Goal: Navigation & Orientation: Find specific page/section

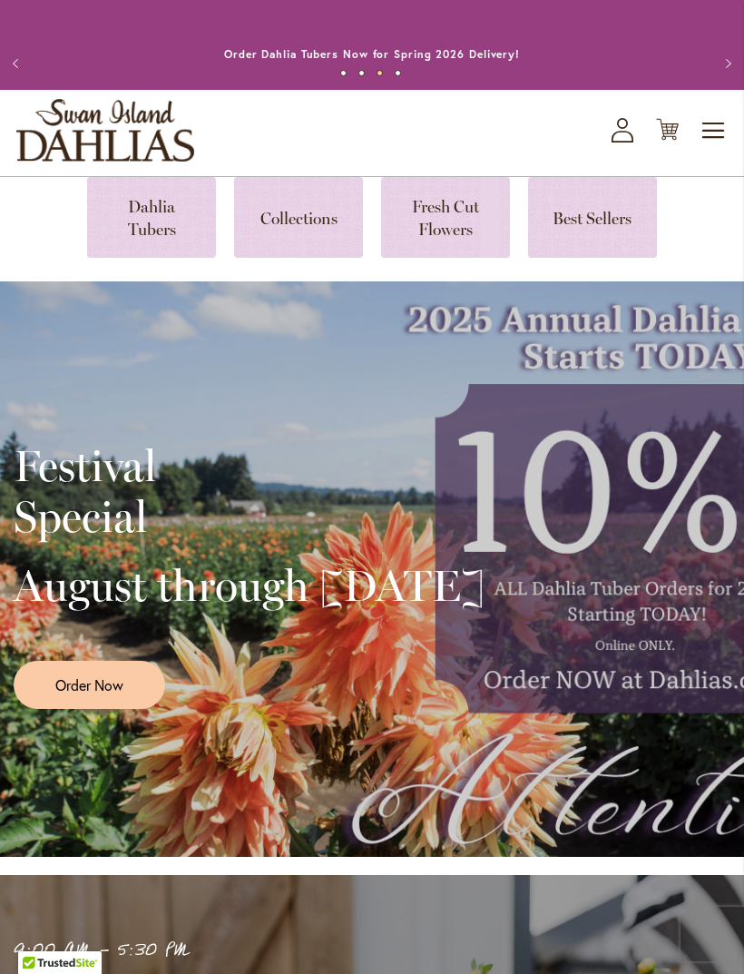
click at [140, 238] on link at bounding box center [151, 217] width 129 height 81
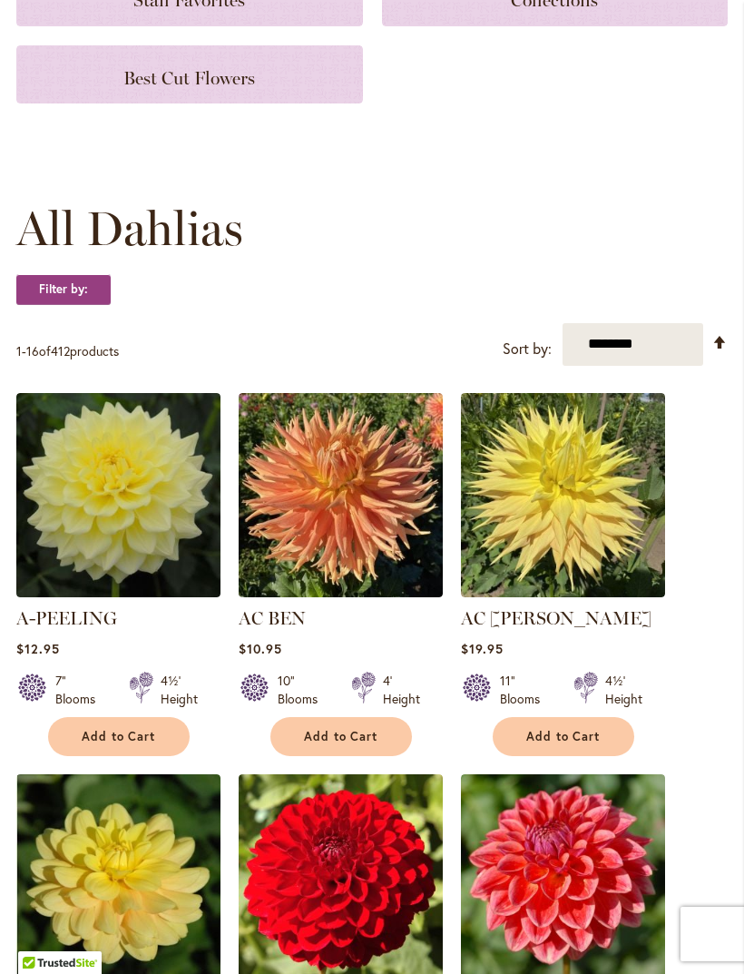
scroll to position [343, 0]
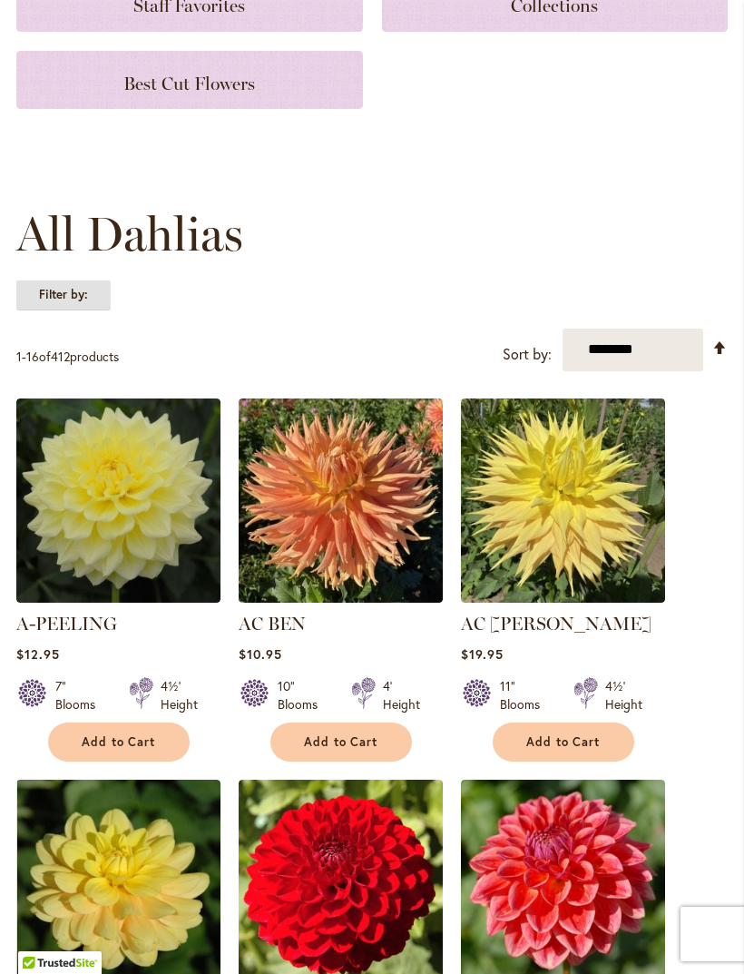
click at [65, 310] on strong "Filter by:" at bounding box center [63, 295] width 94 height 31
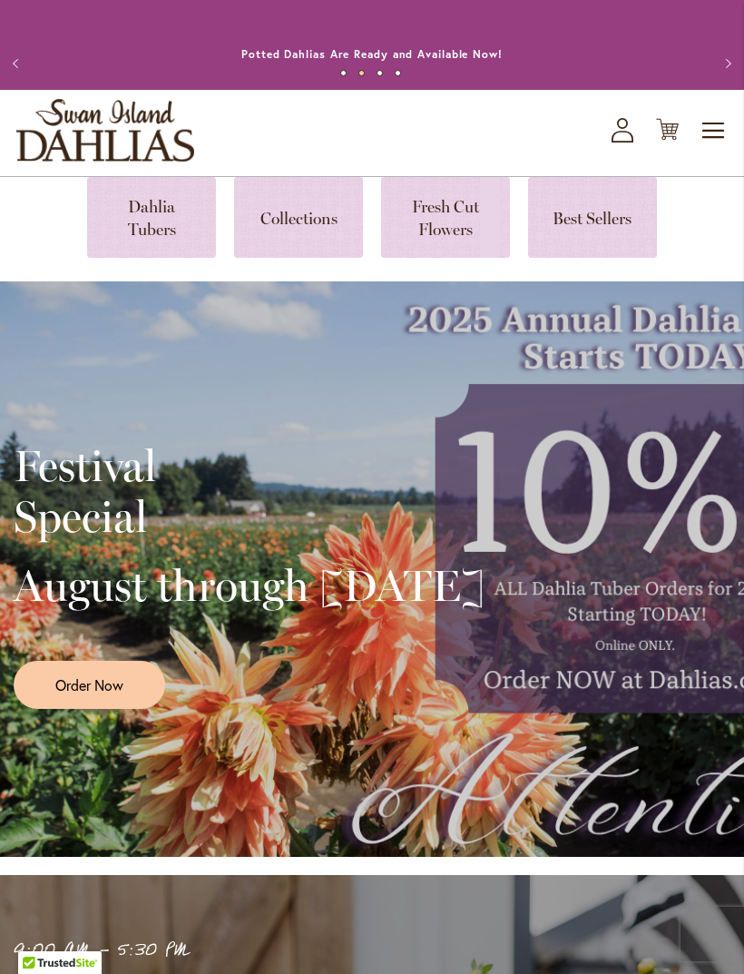
click at [143, 244] on link at bounding box center [151, 217] width 129 height 81
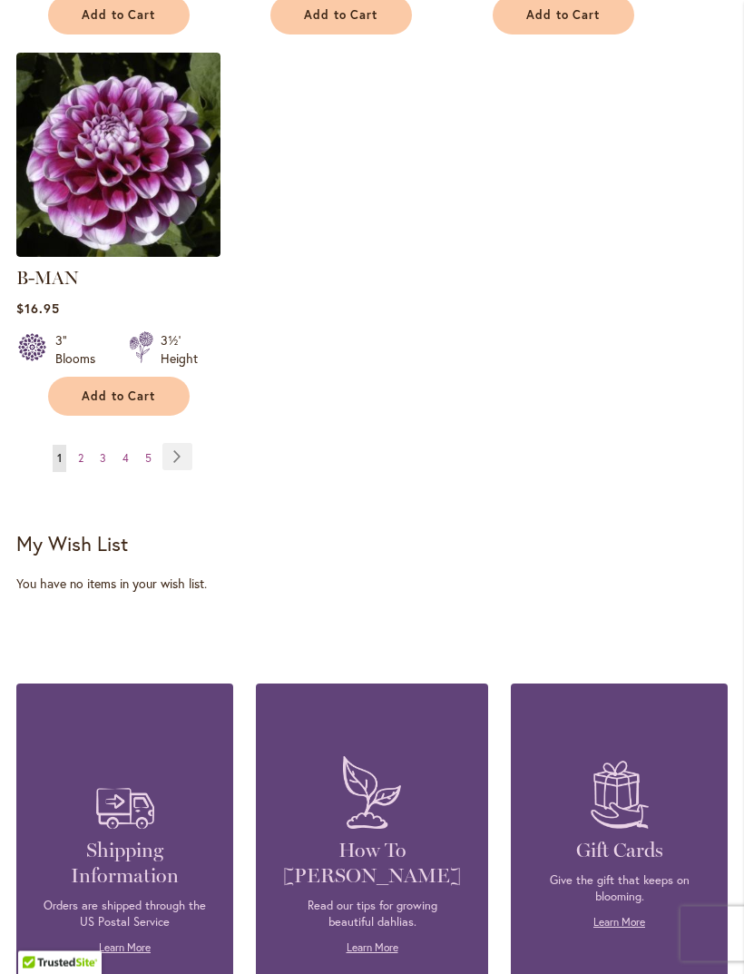
scroll to position [2615, 0]
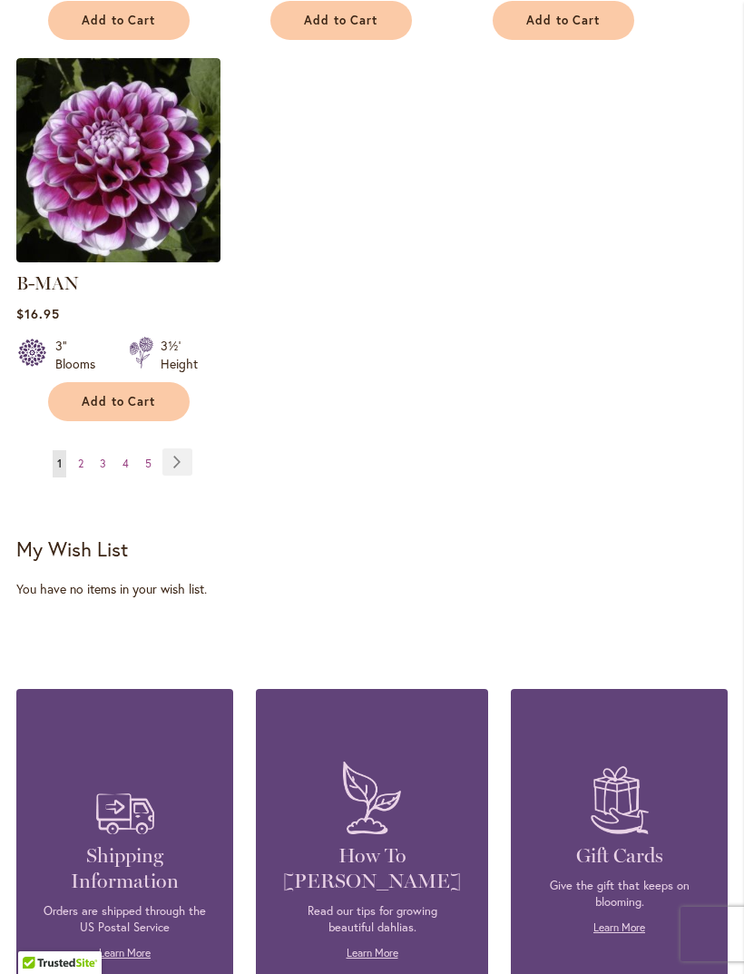
click at [77, 460] on link "Page 2" at bounding box center [81, 463] width 15 height 27
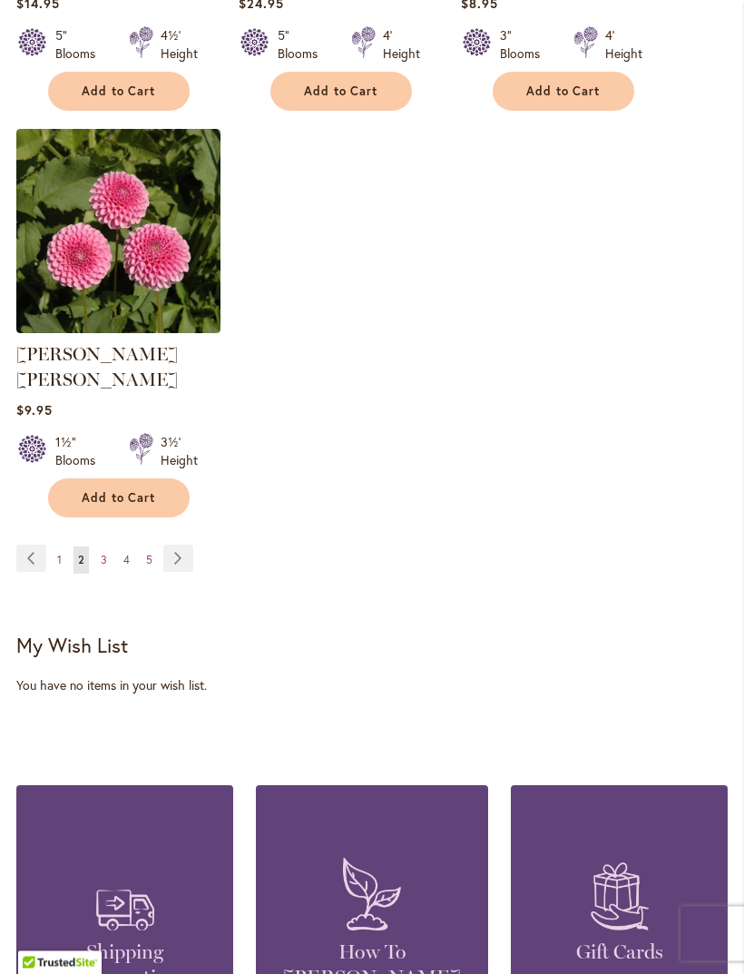
scroll to position [2519, 0]
click at [101, 553] on span "3" at bounding box center [104, 560] width 6 height 14
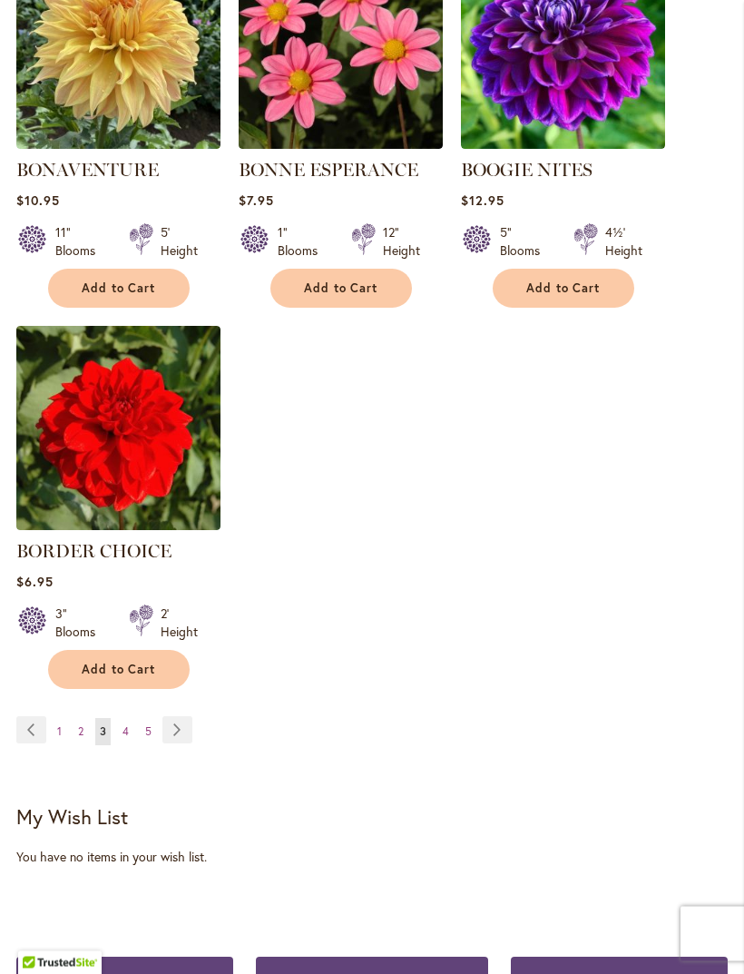
scroll to position [2322, 0]
click at [120, 744] on link "Page 4" at bounding box center [125, 731] width 15 height 27
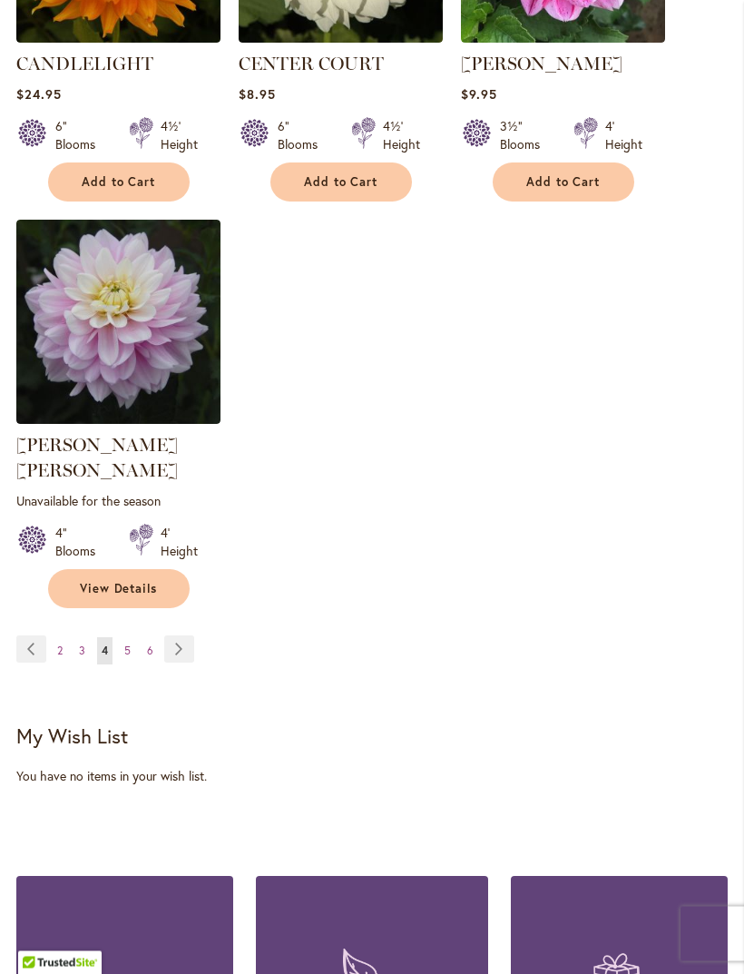
scroll to position [2453, 0]
click at [125, 643] on span "5" at bounding box center [127, 650] width 6 height 14
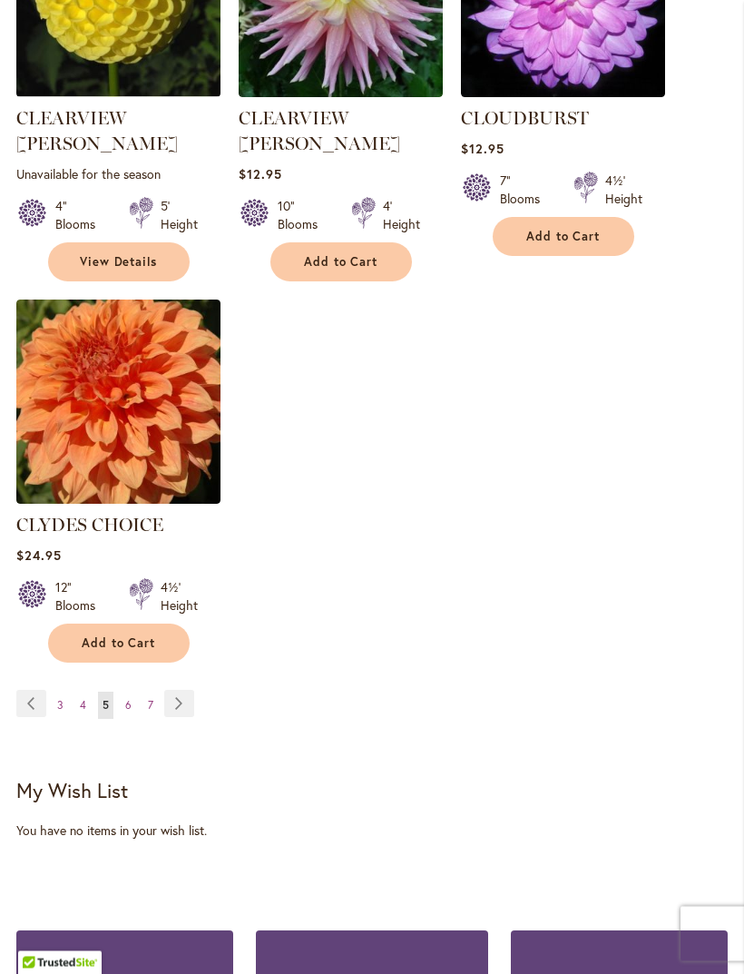
scroll to position [2399, 0]
click at [128, 698] on span "6" at bounding box center [128, 705] width 6 height 14
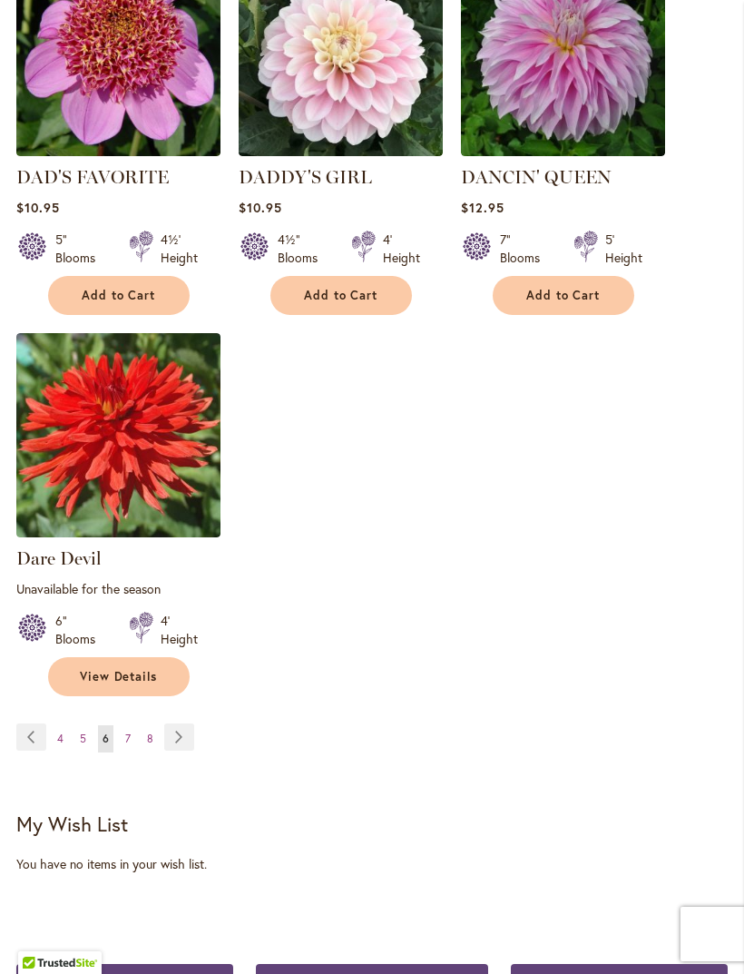
scroll to position [2386, 0]
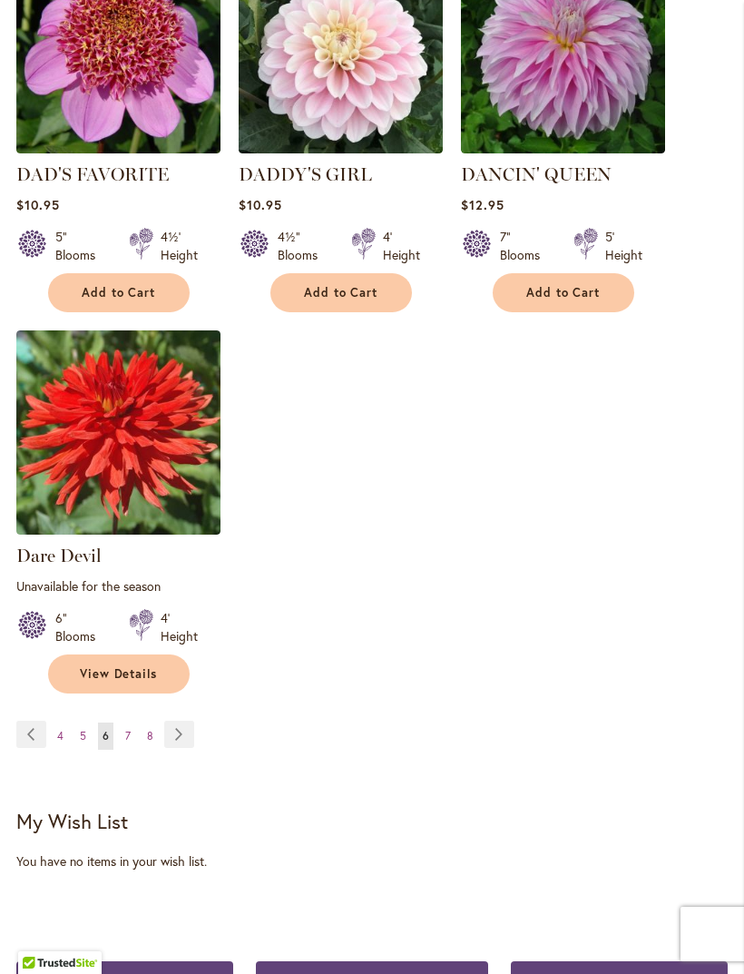
click at [129, 731] on span "7" at bounding box center [127, 736] width 5 height 14
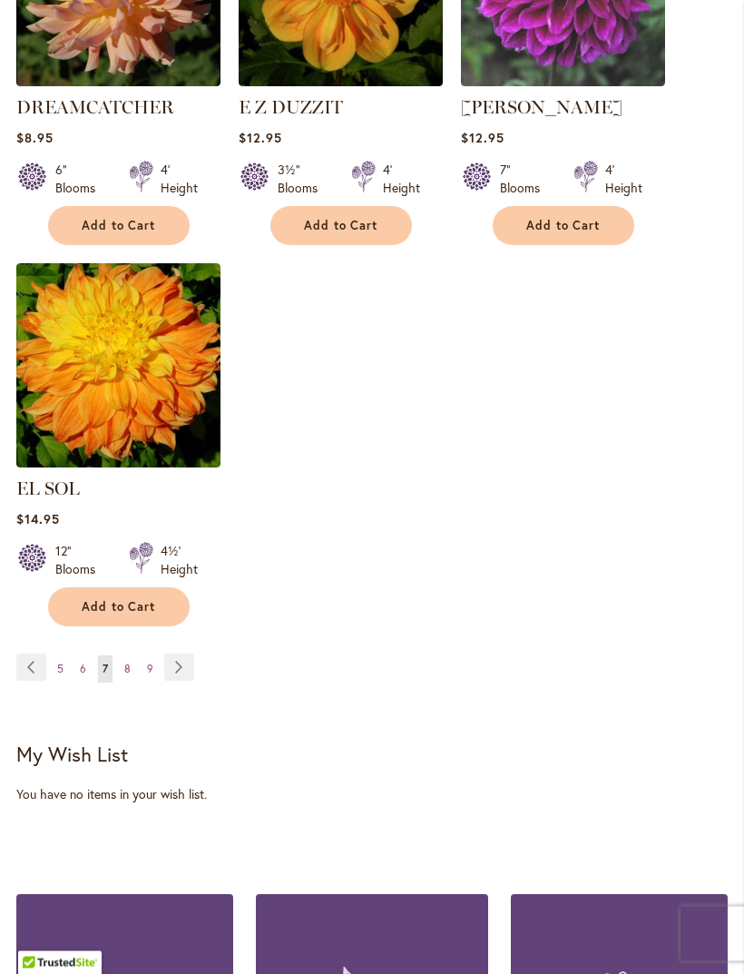
scroll to position [2410, 0]
click at [126, 663] on span "8" at bounding box center [127, 669] width 6 height 14
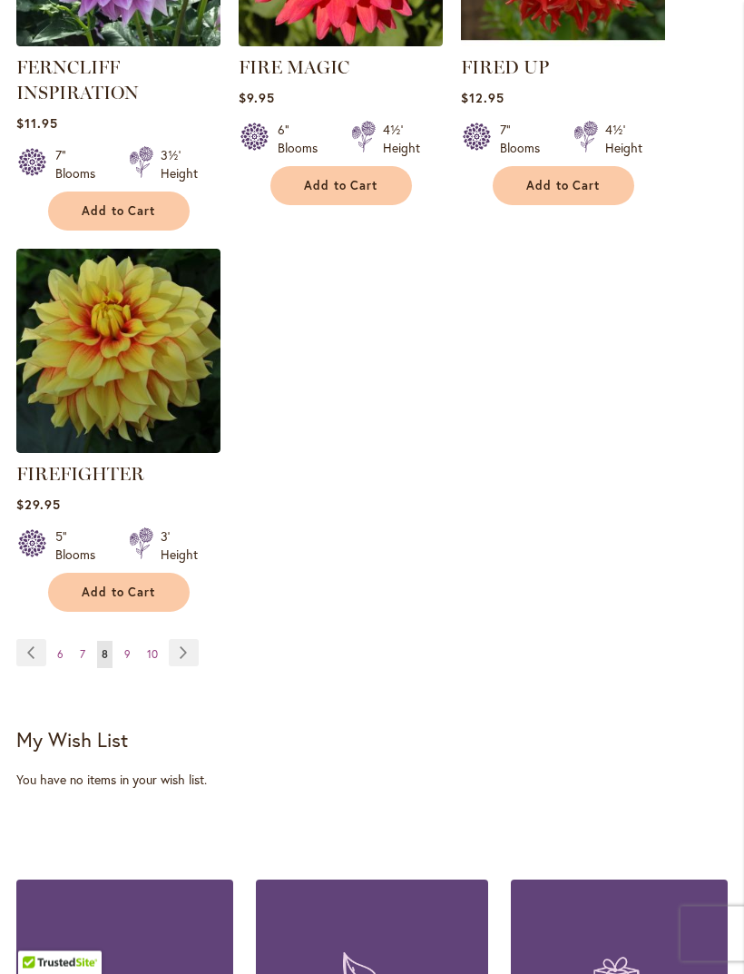
scroll to position [2486, 0]
click at [129, 661] on span "9" at bounding box center [127, 654] width 6 height 14
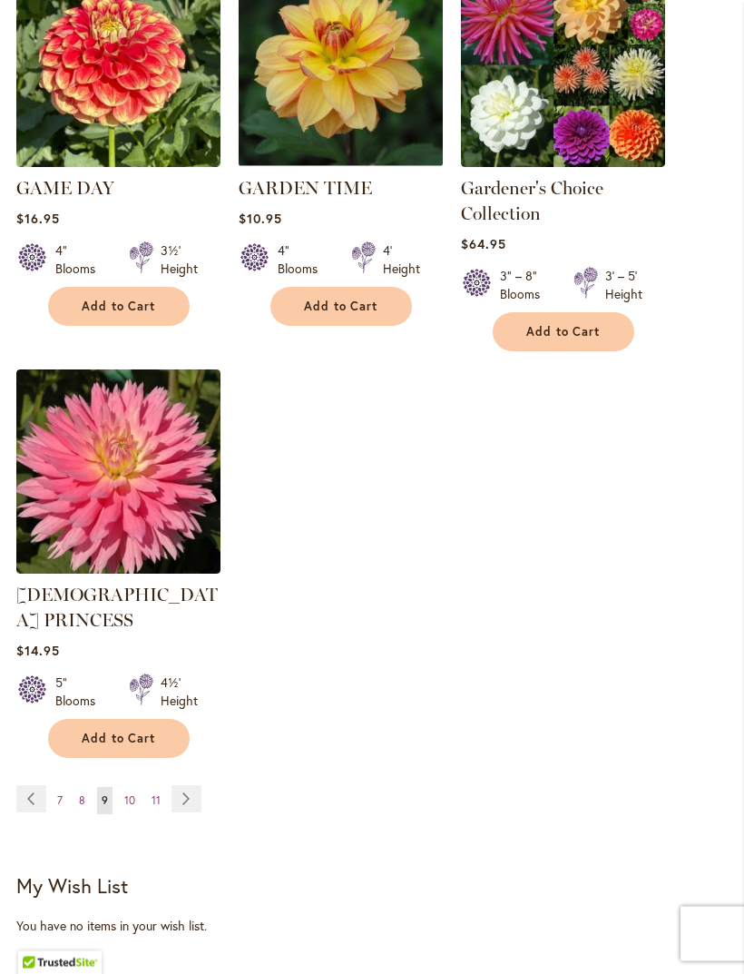
scroll to position [2380, 0]
click at [127, 793] on span "10" at bounding box center [129, 800] width 11 height 14
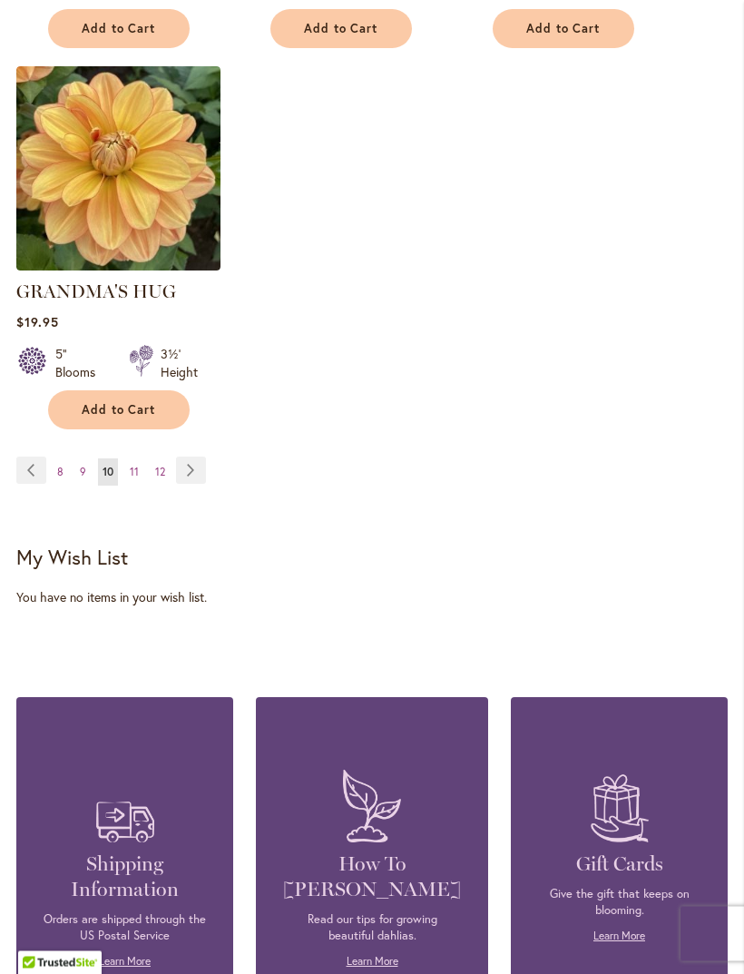
scroll to position [2607, 0]
click at [134, 465] on span "11" at bounding box center [134, 472] width 9 height 14
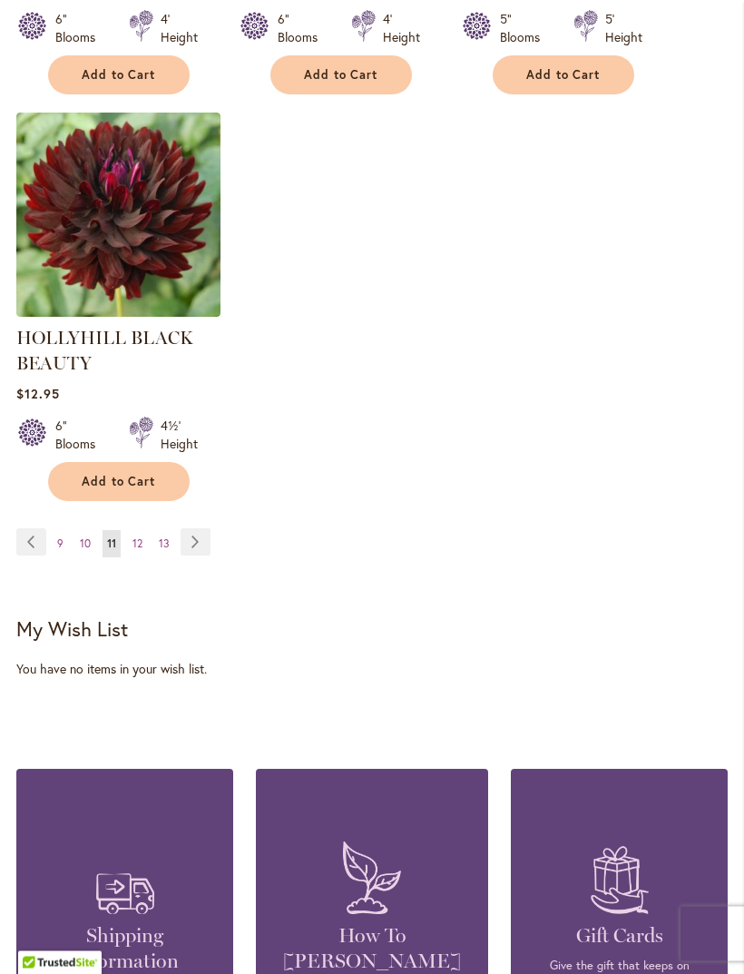
scroll to position [2604, 0]
click at [135, 550] on span "12" at bounding box center [138, 543] width 10 height 14
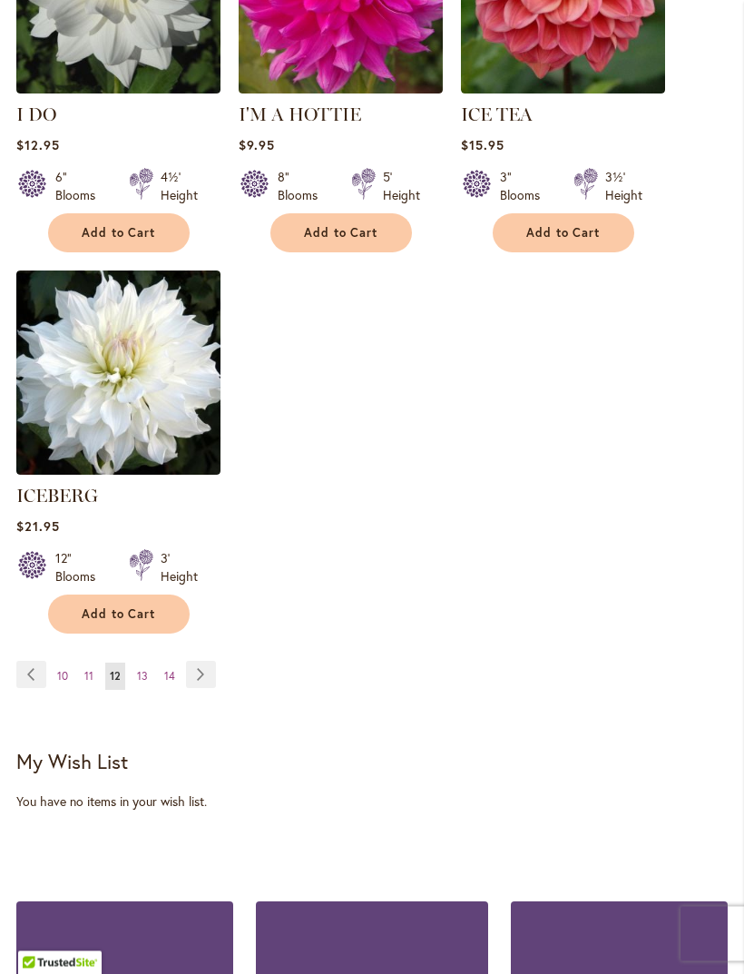
scroll to position [2402, 0]
click at [141, 671] on span "13" at bounding box center [142, 676] width 11 height 14
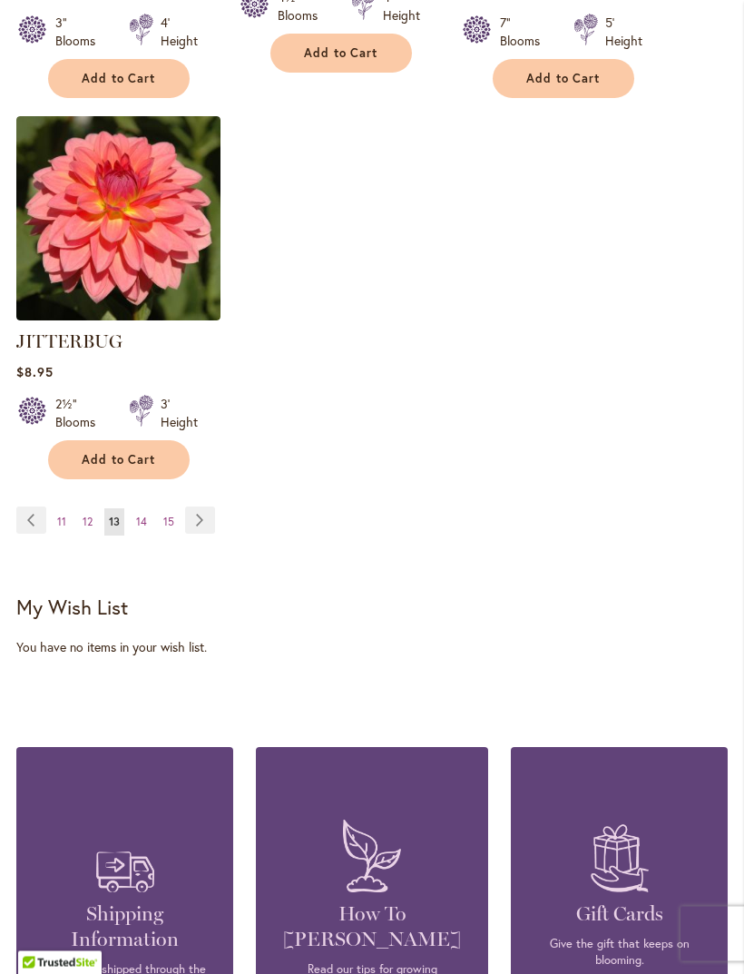
scroll to position [2601, 0]
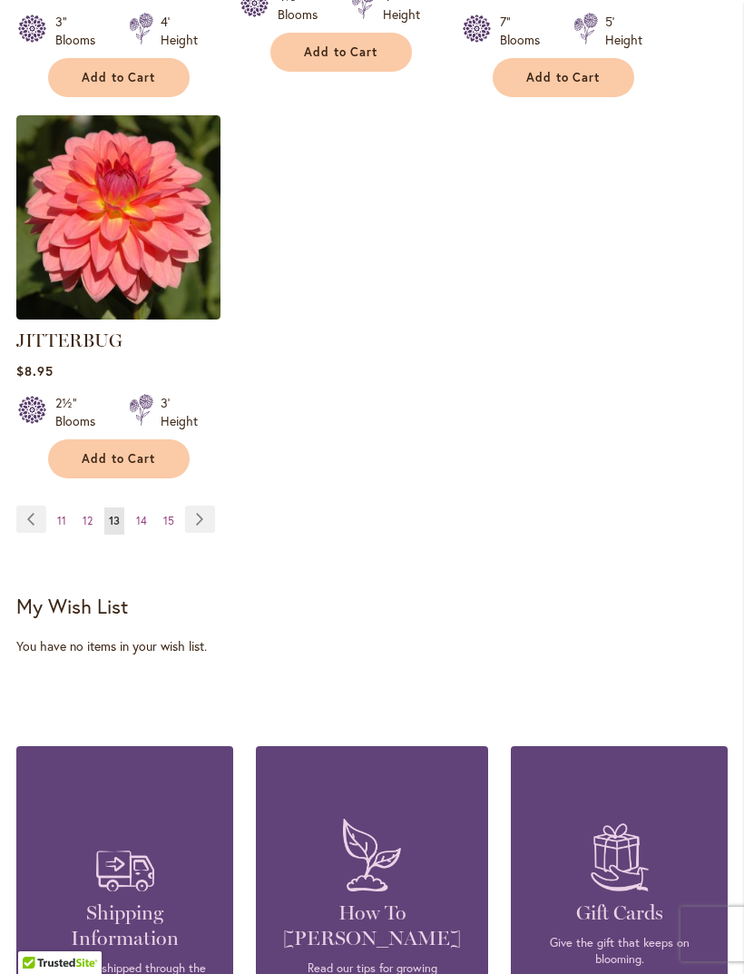
click at [140, 514] on span "14" at bounding box center [141, 521] width 11 height 14
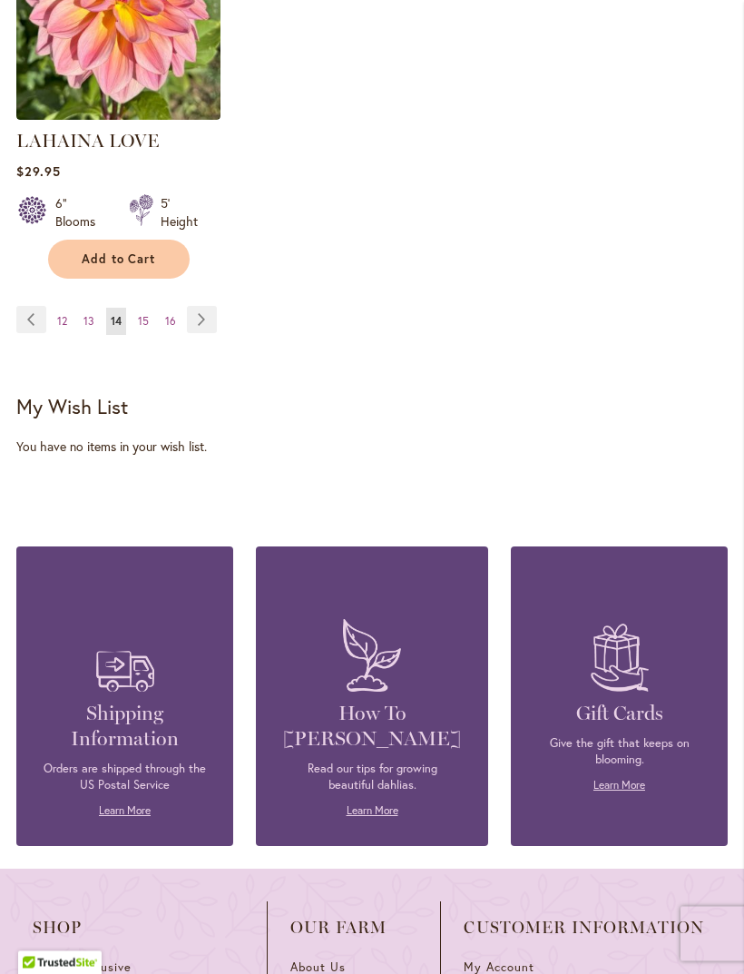
scroll to position [2757, 0]
click at [143, 314] on span "15" at bounding box center [143, 321] width 11 height 14
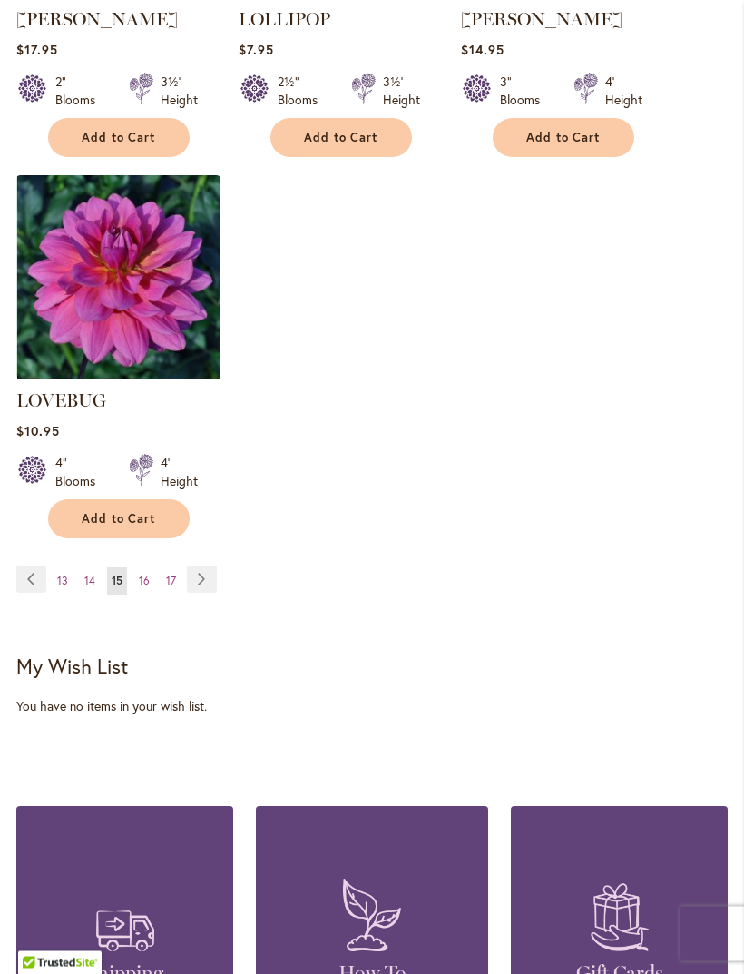
scroll to position [2523, 0]
click at [139, 574] on span "16" at bounding box center [144, 581] width 11 height 14
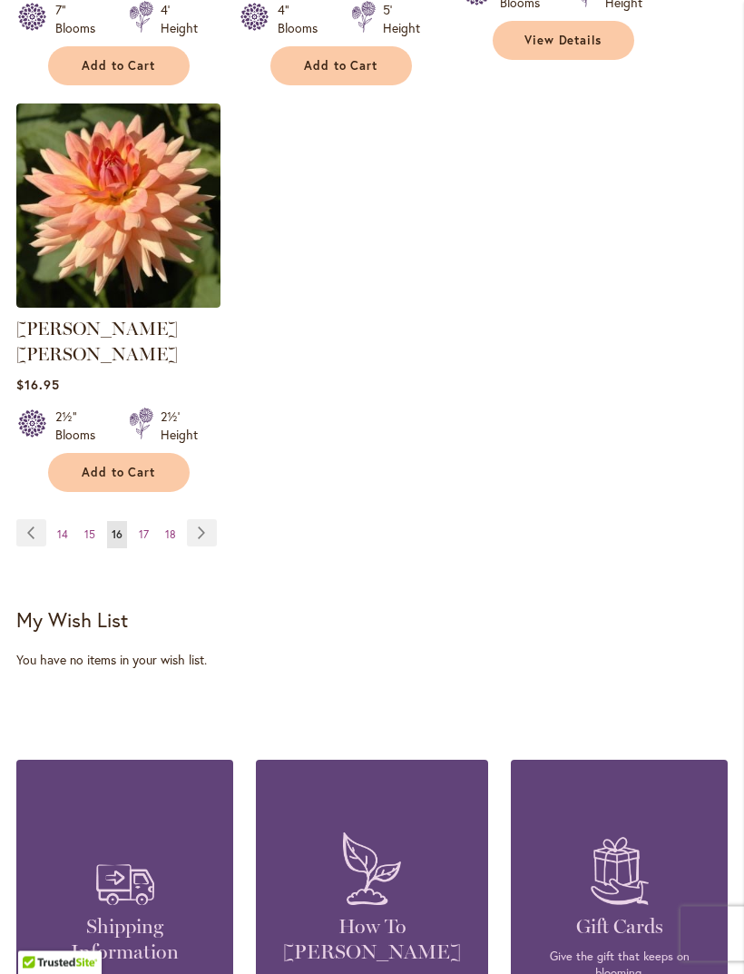
scroll to position [2595, 0]
click at [139, 527] on span "17" at bounding box center [144, 534] width 10 height 14
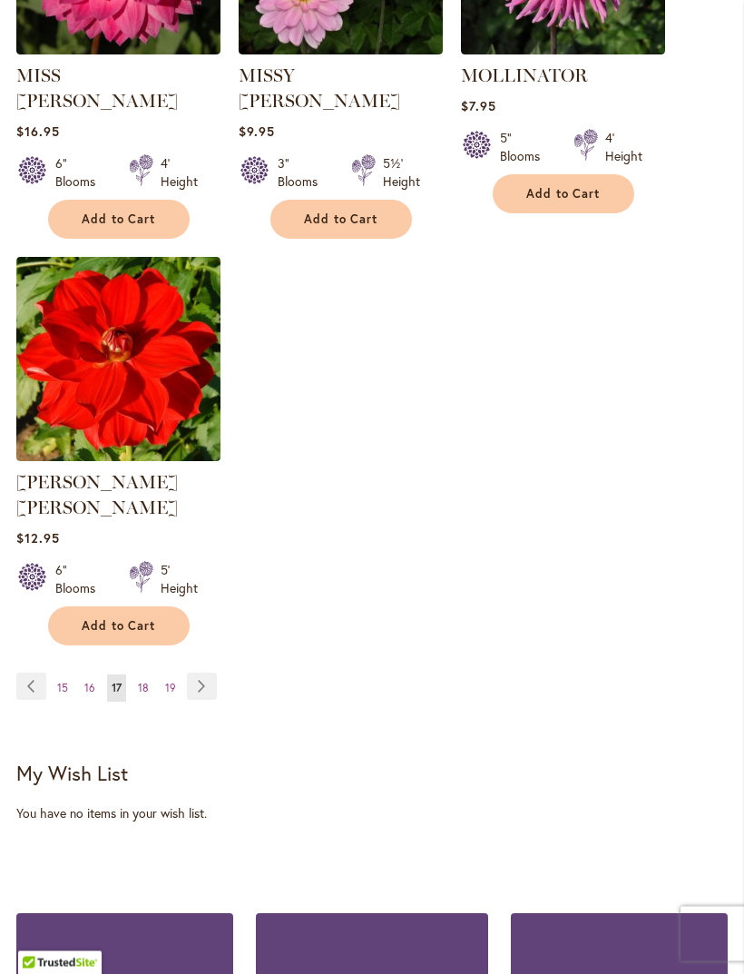
scroll to position [2416, 0]
click at [143, 681] on span "18" at bounding box center [143, 688] width 11 height 14
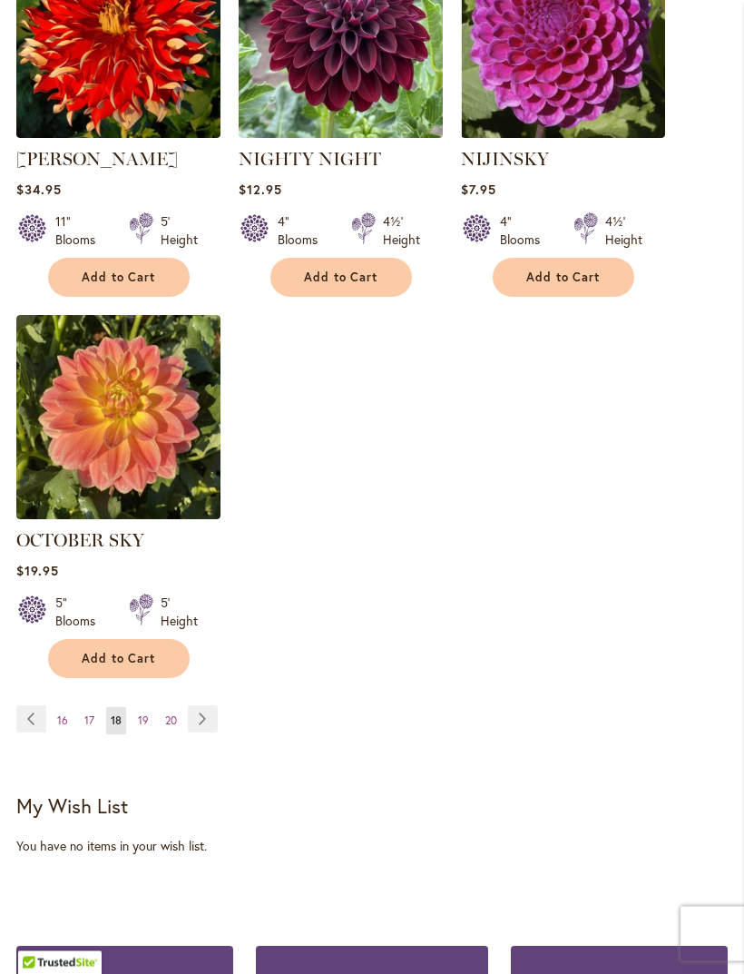
scroll to position [2332, 0]
click at [145, 727] on span "19" at bounding box center [143, 720] width 11 height 14
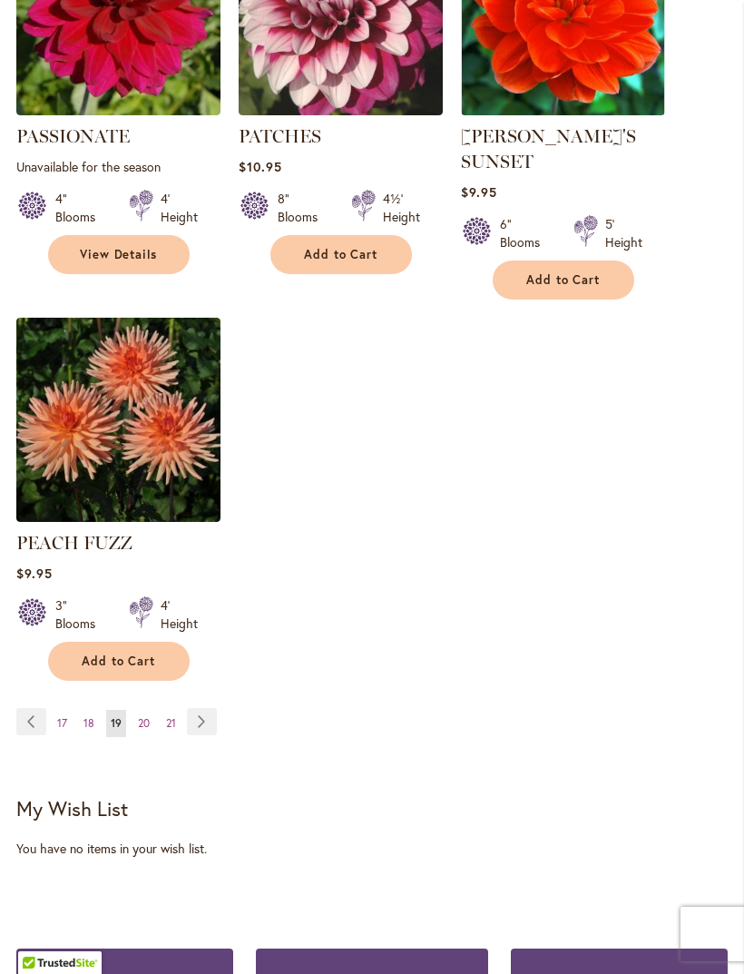
scroll to position [2403, 0]
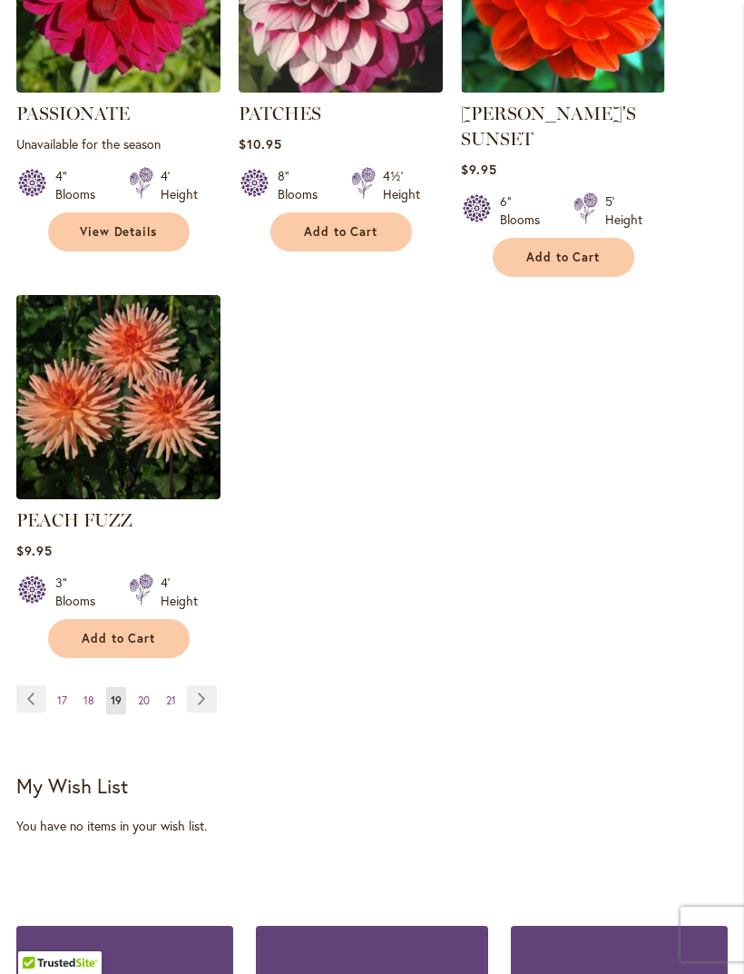
click at [139, 693] on span "20" at bounding box center [144, 700] width 12 height 14
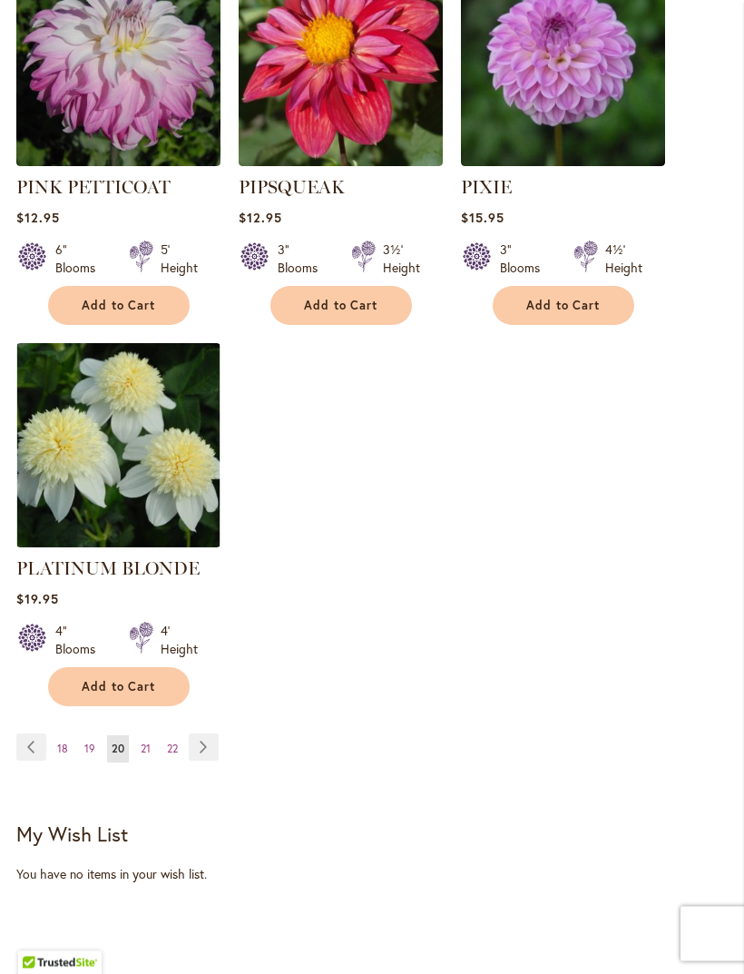
scroll to position [2381, 0]
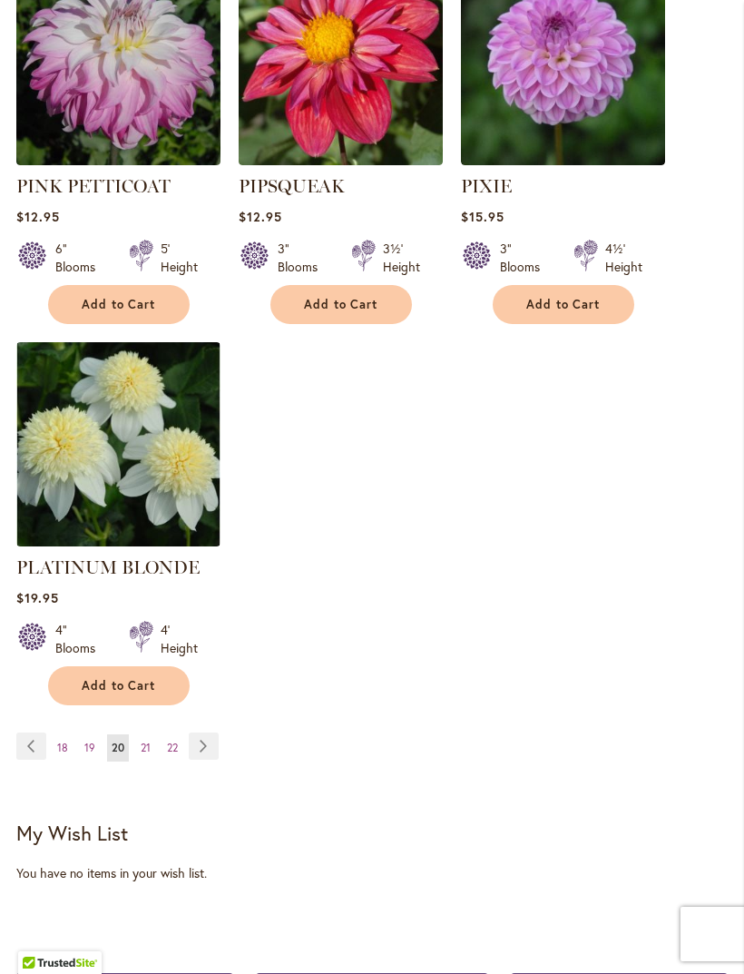
click at [141, 741] on span "21" at bounding box center [146, 748] width 10 height 14
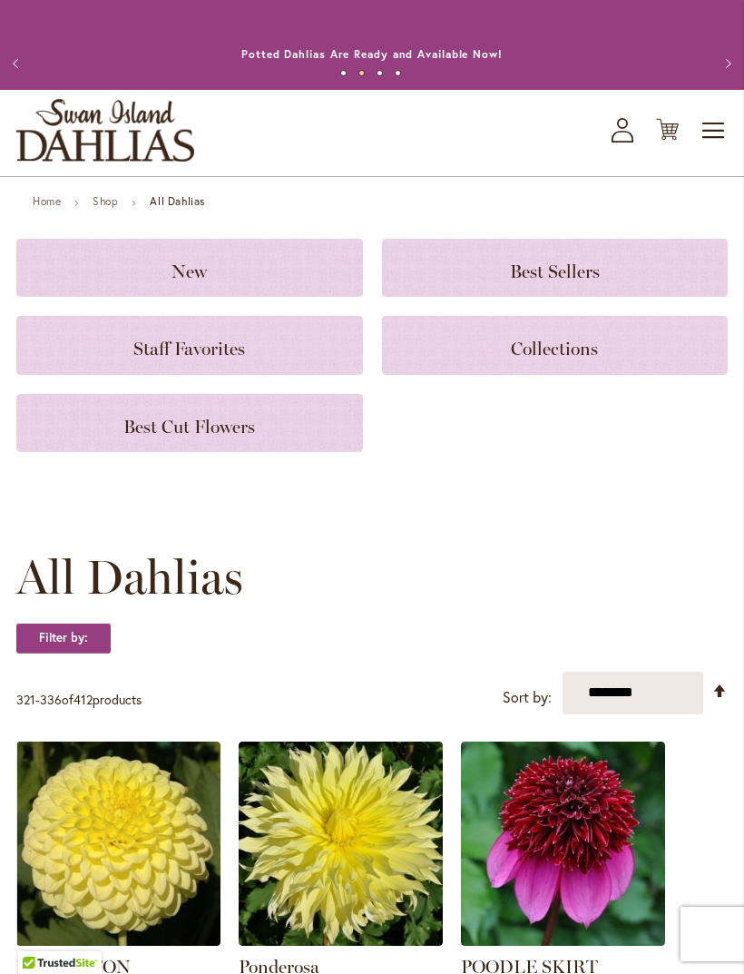
click at [502, 355] on h3 "Collections" at bounding box center [555, 345] width 303 height 20
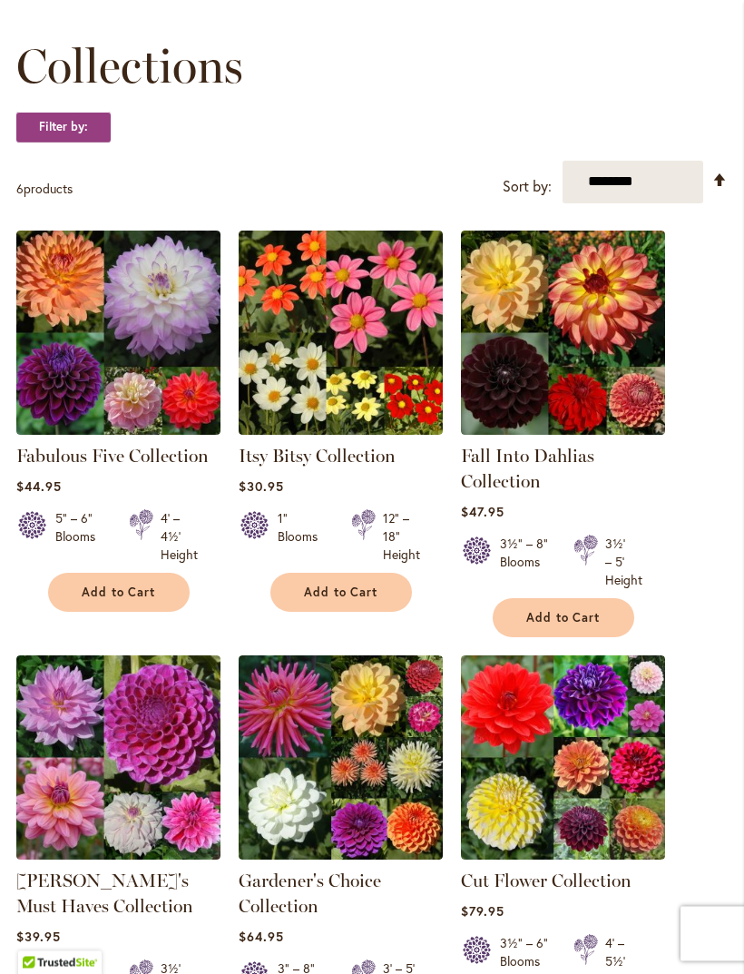
scroll to position [240, 0]
